Goal: Information Seeking & Learning: Learn about a topic

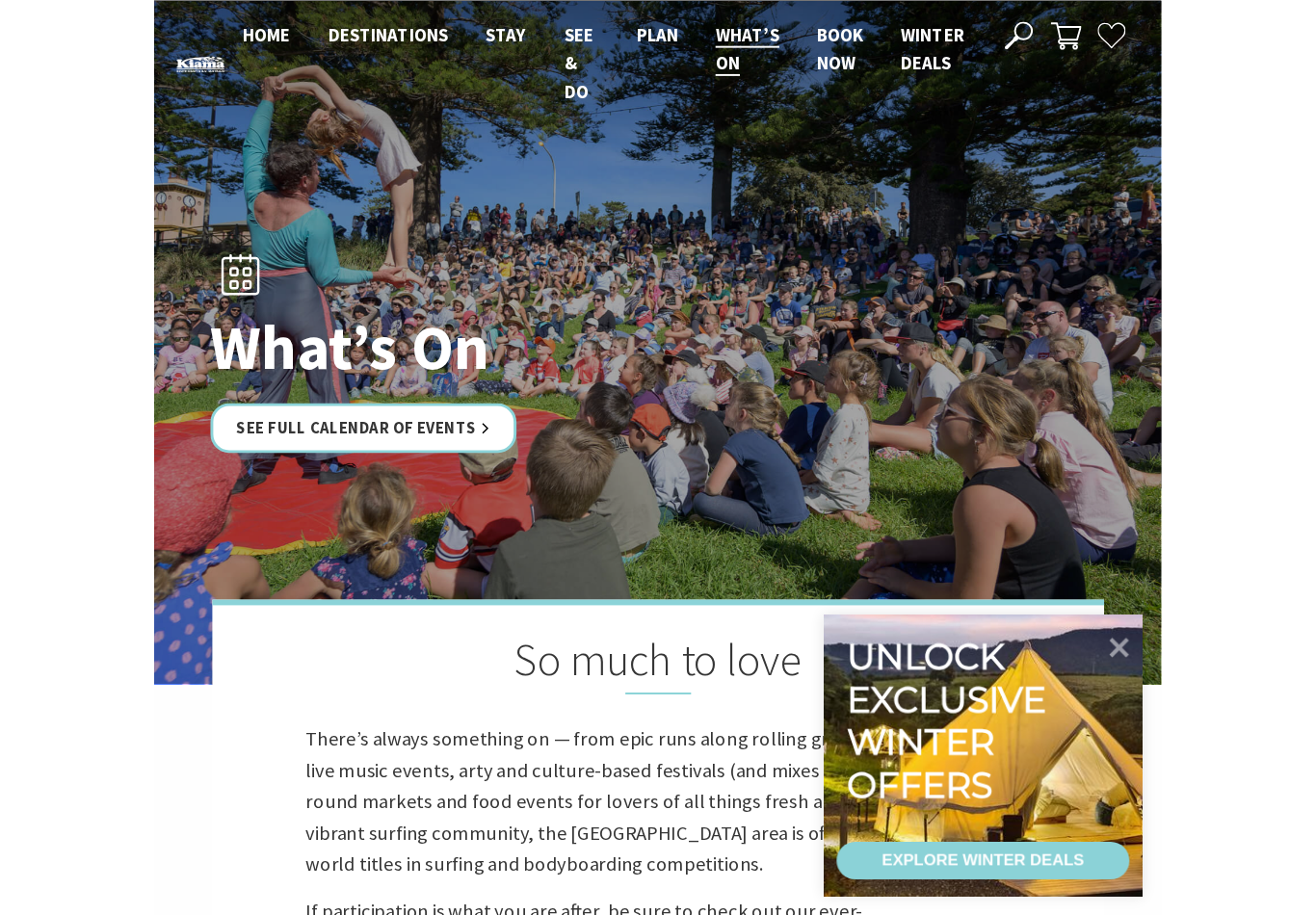
scroll to position [6, 0]
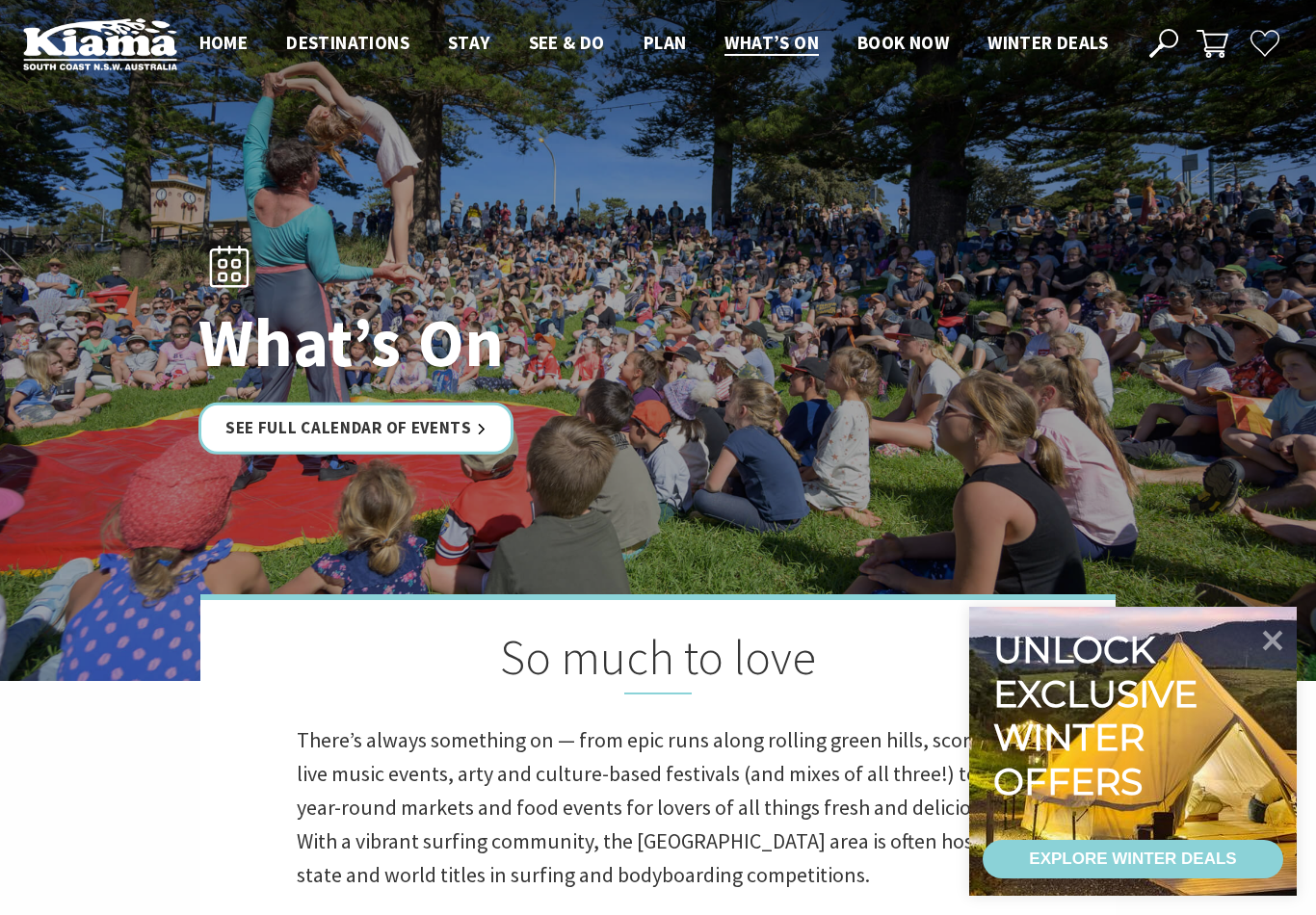
click at [389, 438] on link "See Full Calendar of Events" at bounding box center [356, 428] width 315 height 51
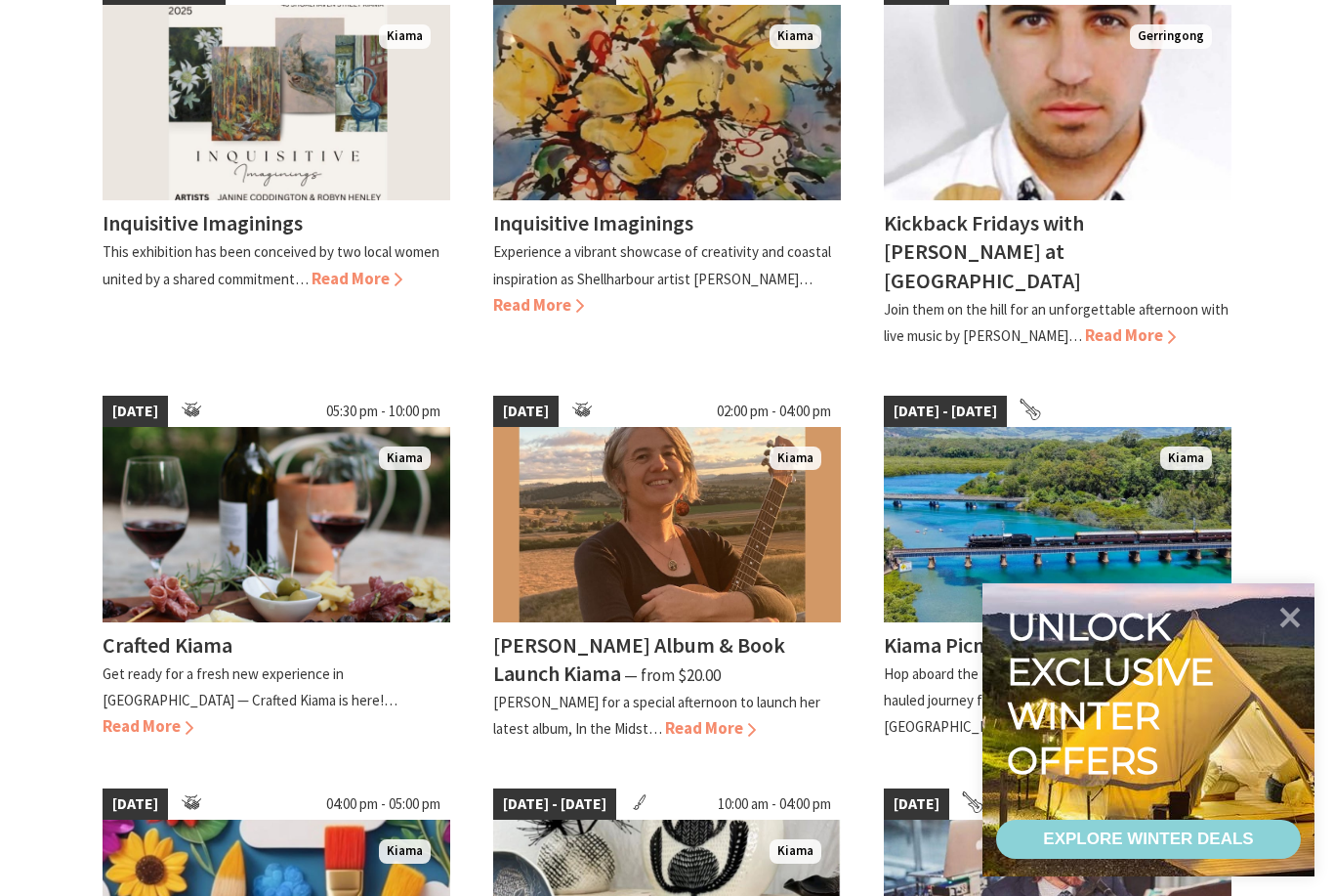
scroll to position [635, 0]
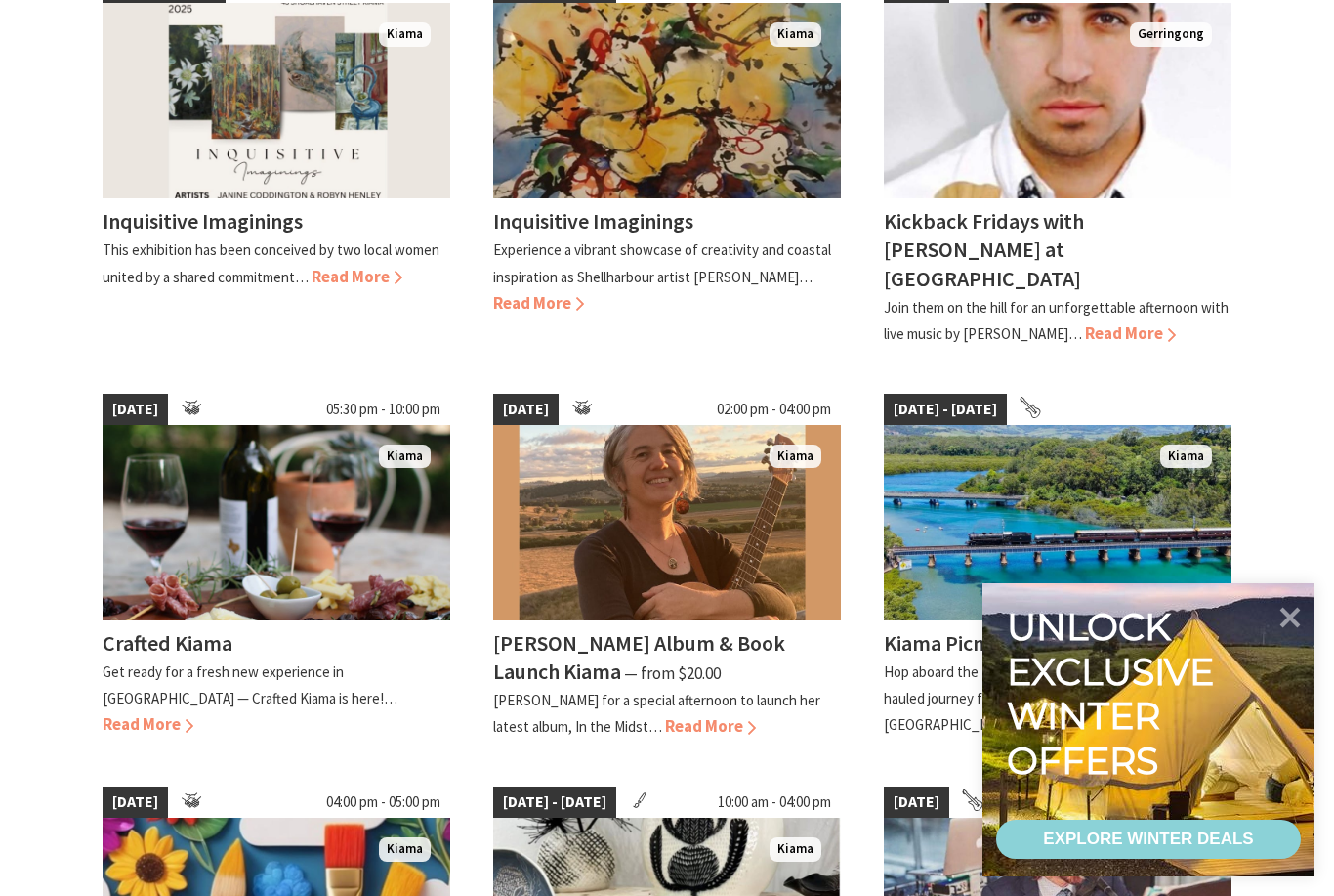
click at [1284, 638] on icon at bounding box center [1290, 617] width 41 height 41
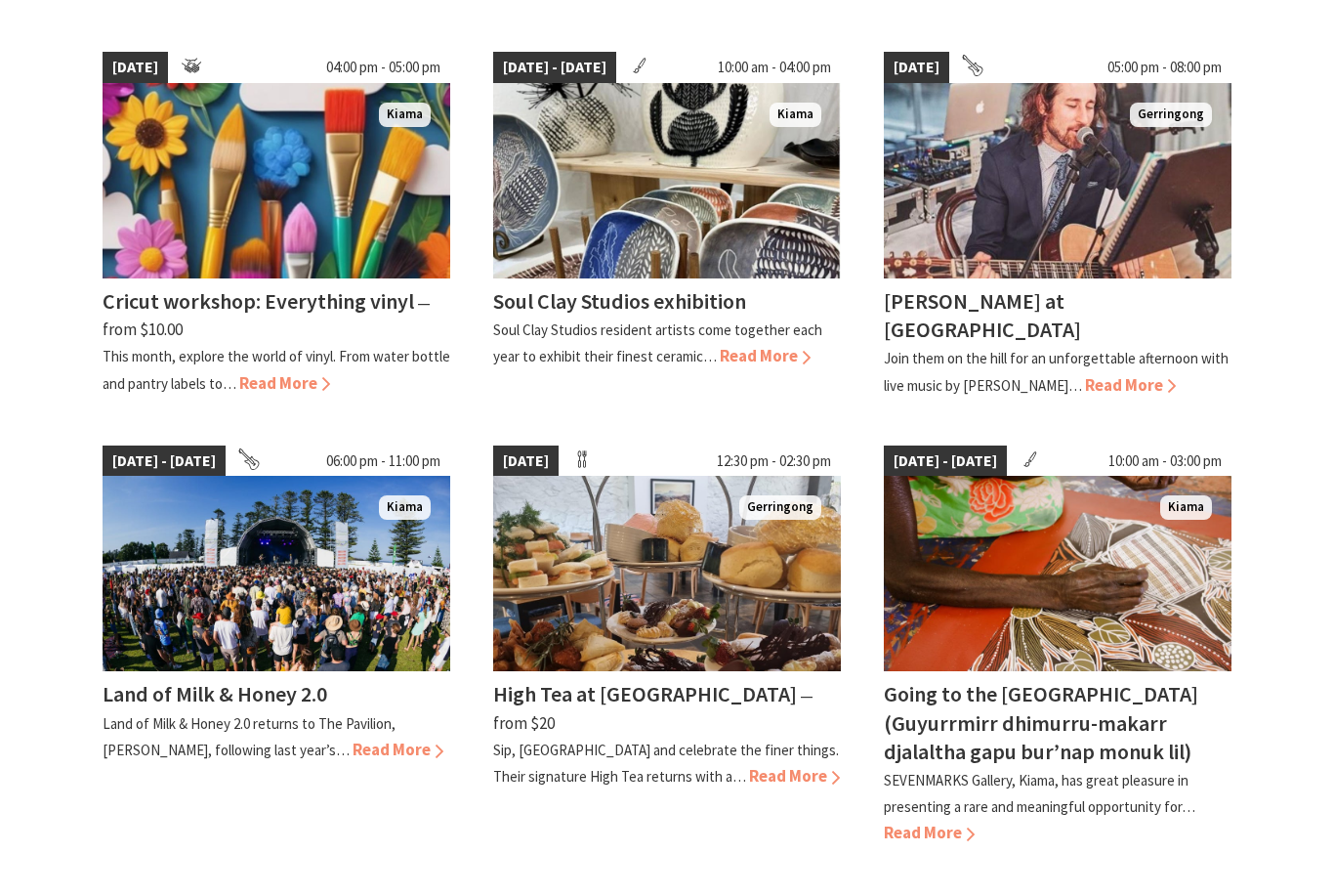
scroll to position [1370, 0]
click at [353, 738] on span "Read More" at bounding box center [398, 749] width 90 height 22
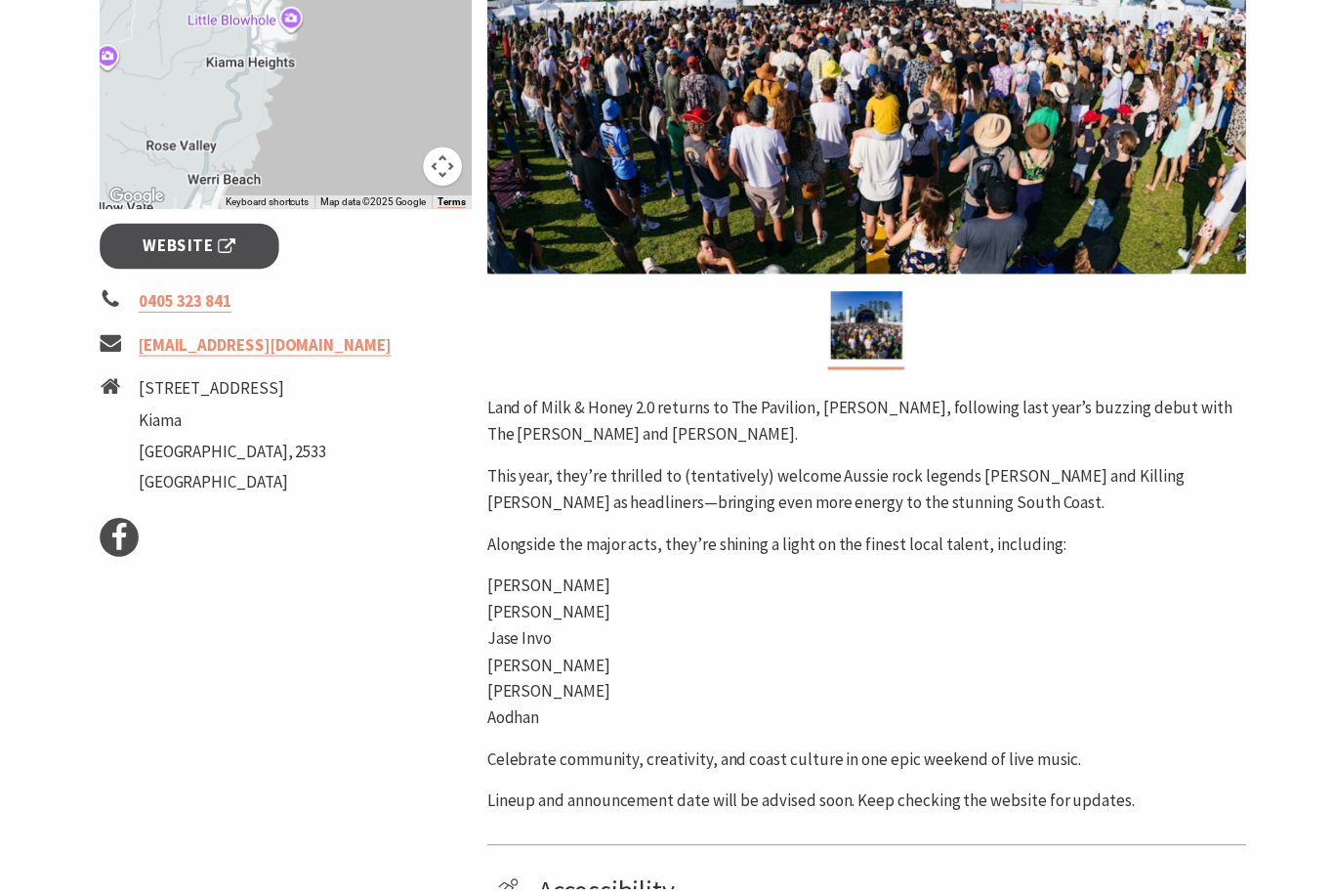
scroll to position [598, 0]
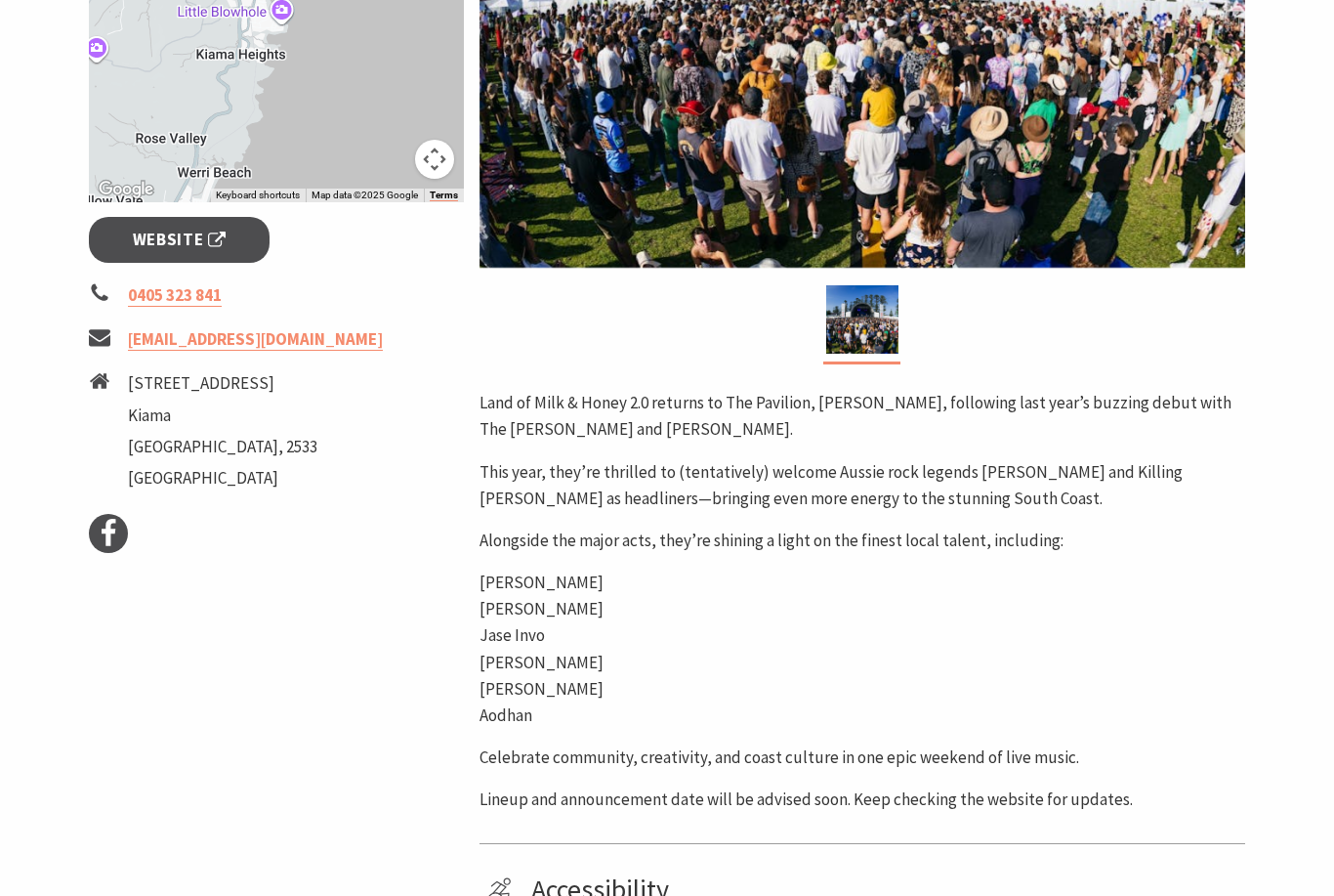
click at [173, 250] on span "Website" at bounding box center [179, 240] width 93 height 27
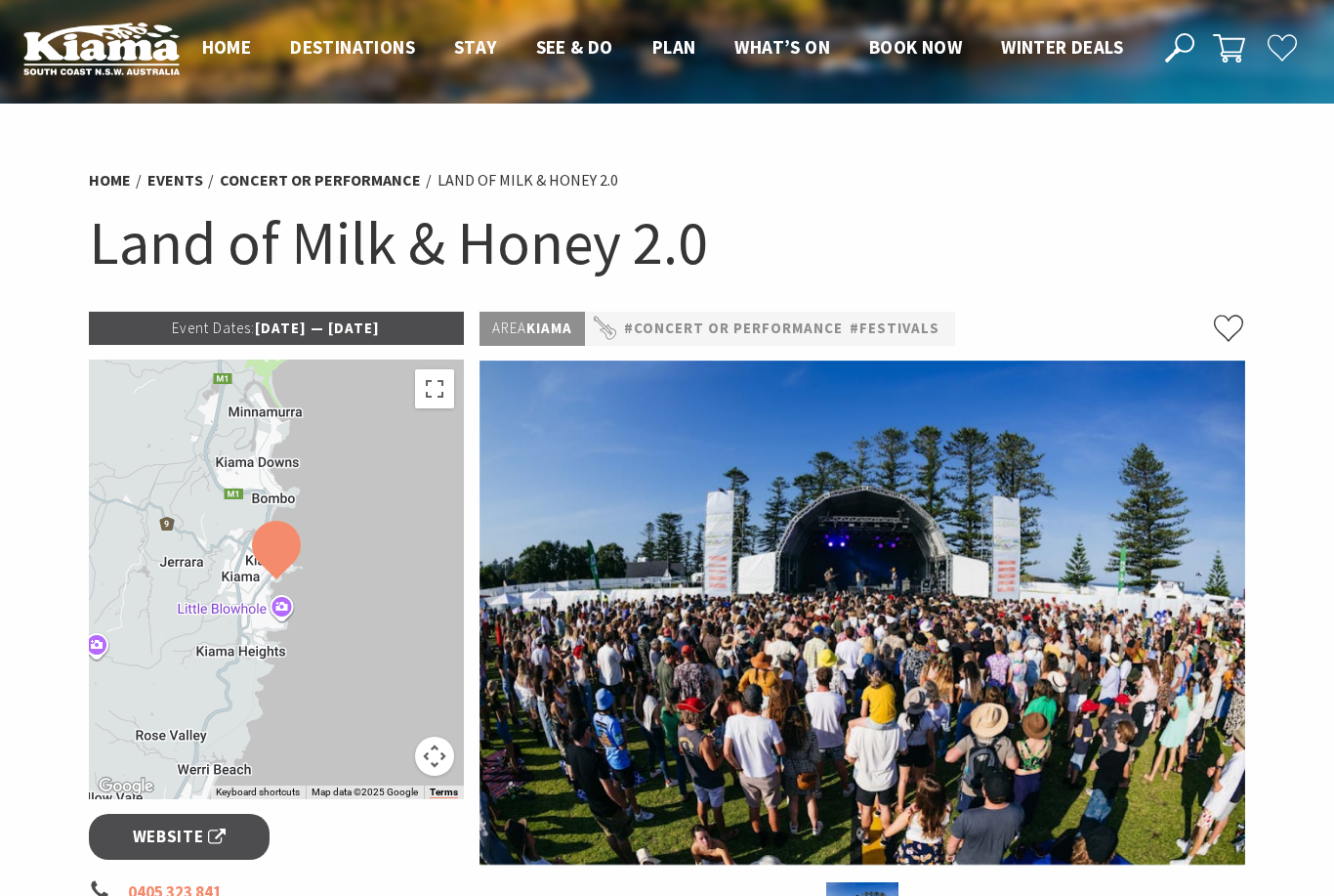
scroll to position [0, 0]
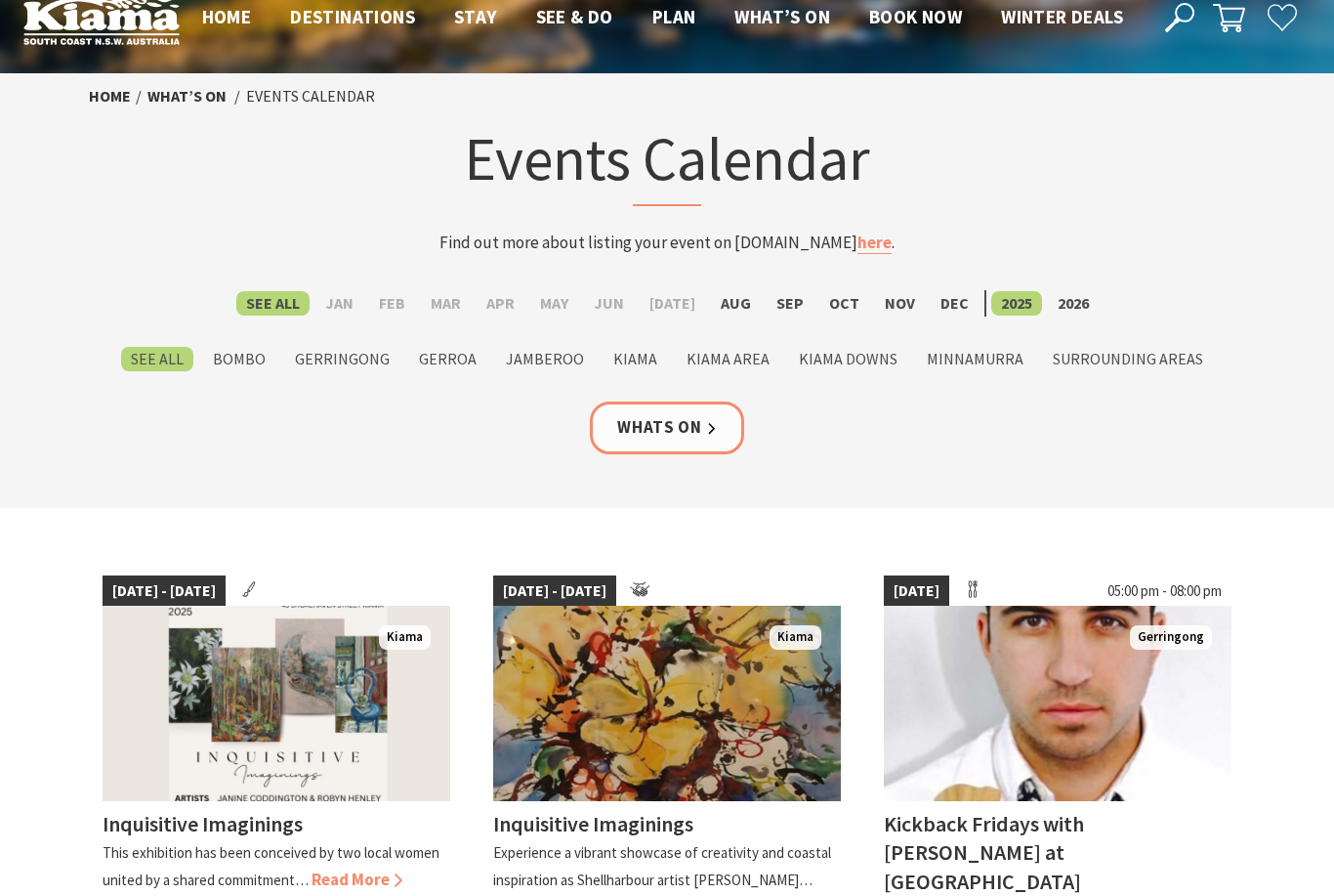
scroll to position [30, 0]
